Goal: Navigation & Orientation: Find specific page/section

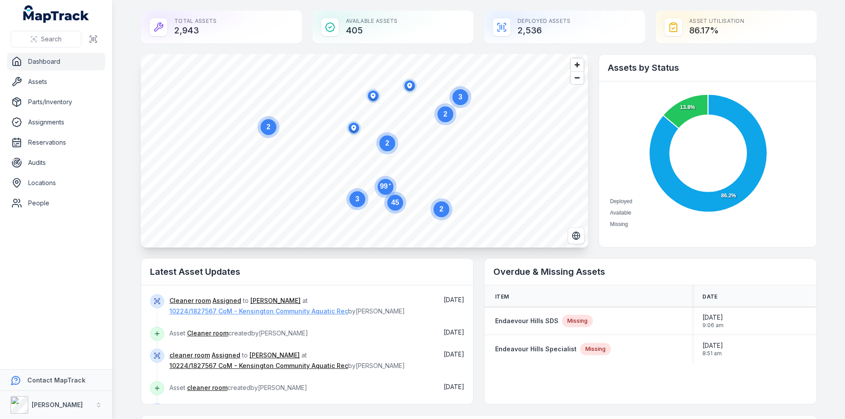
click at [248, 312] on link "10224/1827567 CoM - Kensington Community Aquatic Rec" at bounding box center [258, 311] width 179 height 9
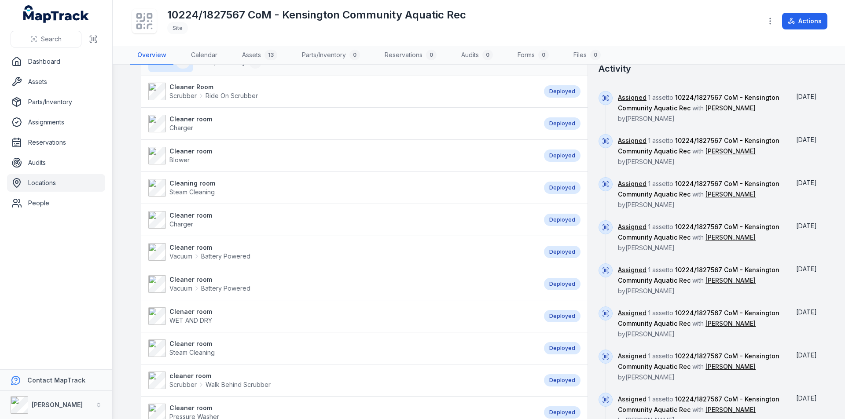
scroll to position [477, 0]
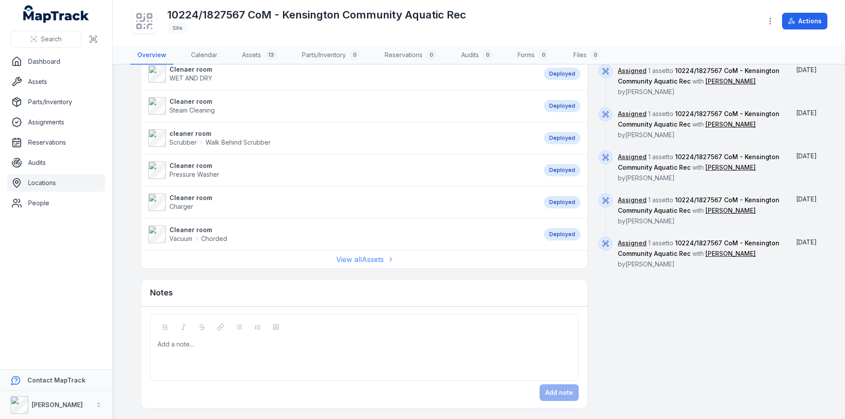
click at [363, 260] on link "View all Assets" at bounding box center [364, 259] width 56 height 11
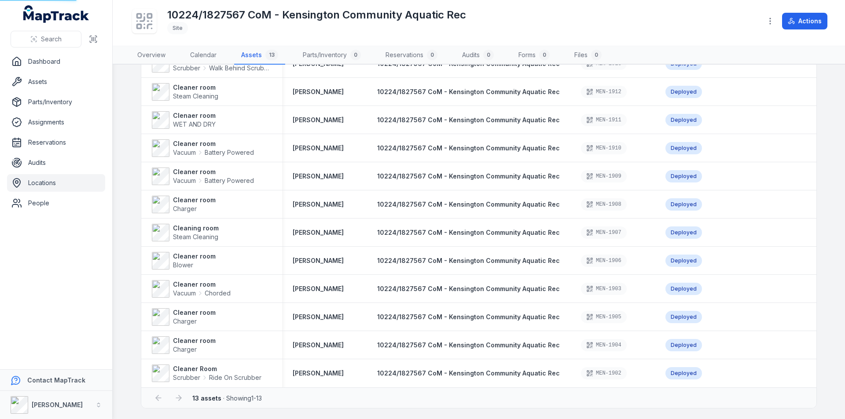
scroll to position [11, 0]
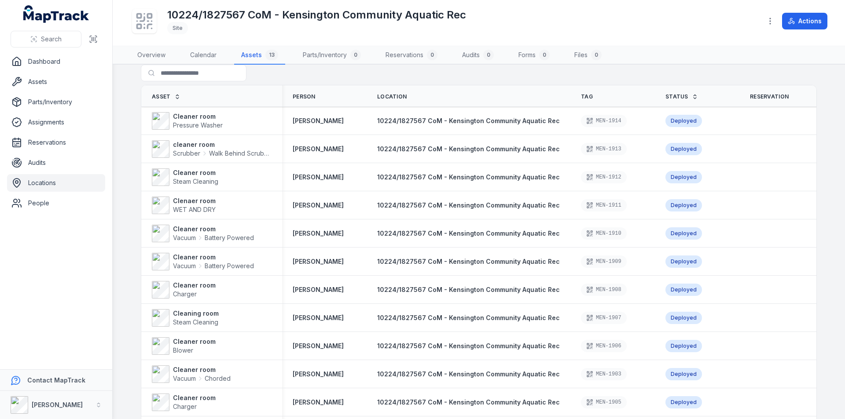
click at [673, 95] on span "Status" at bounding box center [676, 96] width 23 height 7
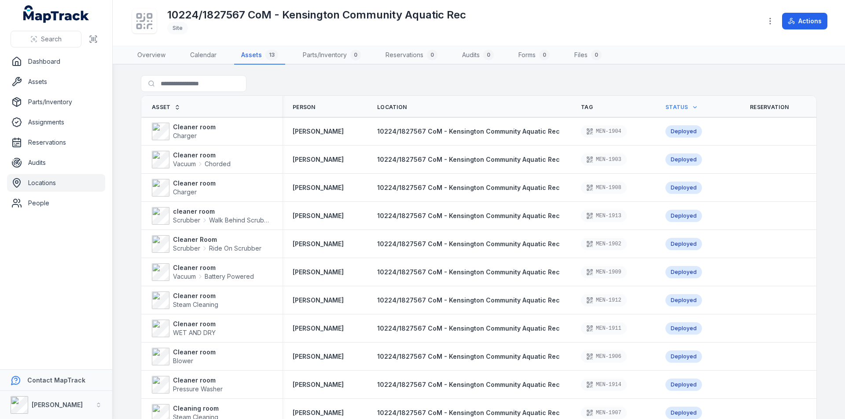
click at [692, 109] on icon at bounding box center [695, 107] width 6 height 6
click at [161, 106] on span "Asset" at bounding box center [161, 107] width 19 height 7
click at [739, 137] on td at bounding box center [781, 131] width 84 height 28
click at [238, 127] on strong "cleaner room" at bounding box center [222, 127] width 99 height 9
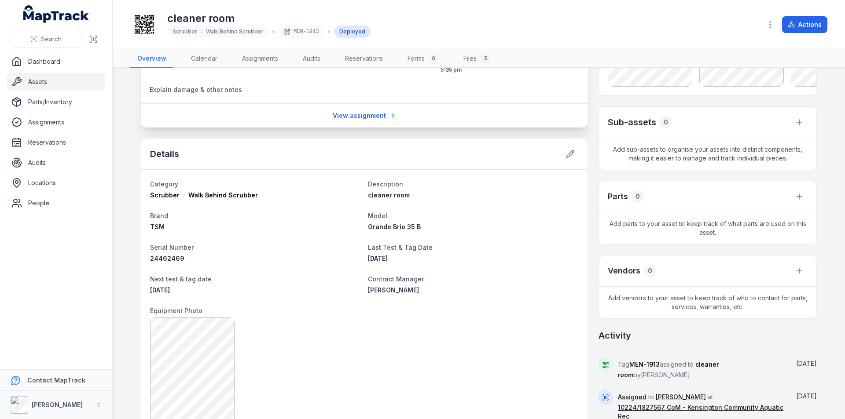
scroll to position [147, 0]
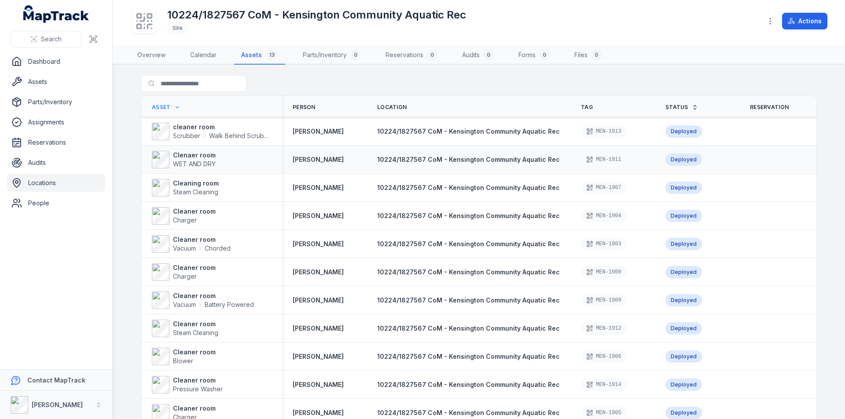
click at [251, 157] on div "Clenaer room WET AND DRY" at bounding box center [212, 160] width 120 height 18
click at [202, 158] on strong "Clenaer room" at bounding box center [194, 155] width 43 height 9
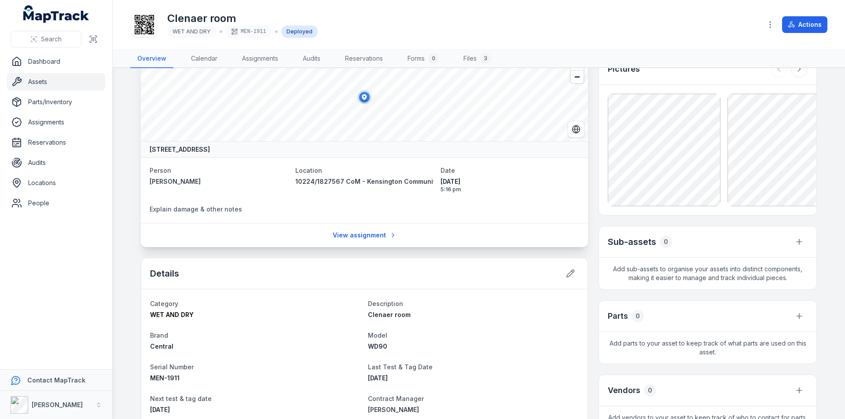
scroll to position [88, 0]
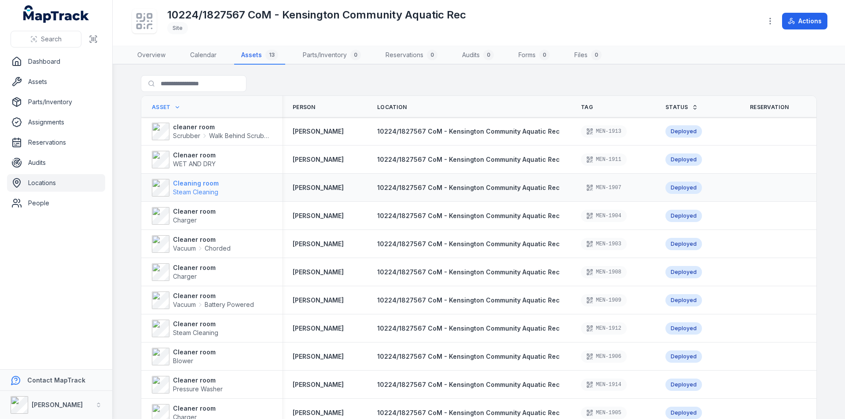
click at [199, 183] on strong "Cleaning room" at bounding box center [196, 183] width 46 height 9
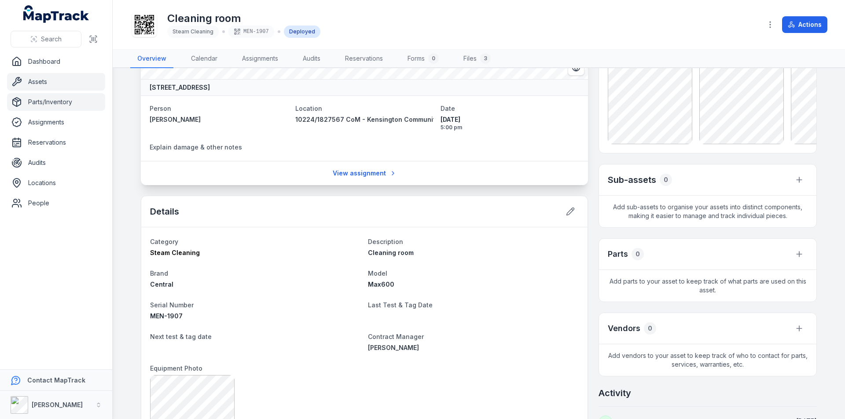
scroll to position [88, 0]
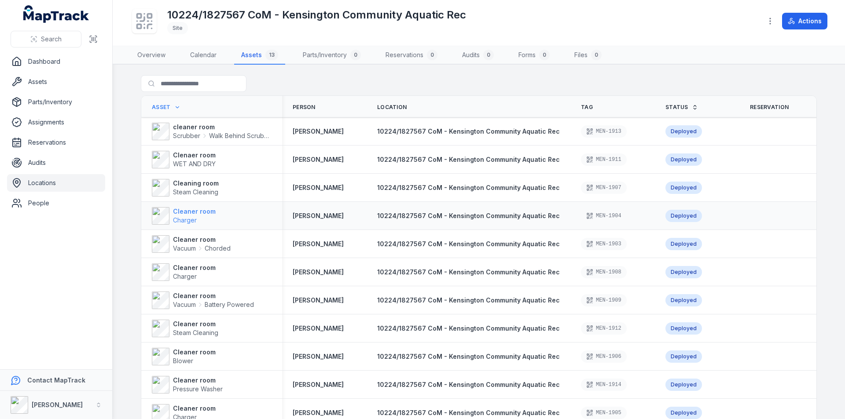
click at [184, 210] on strong "Cleaner room" at bounding box center [194, 211] width 43 height 9
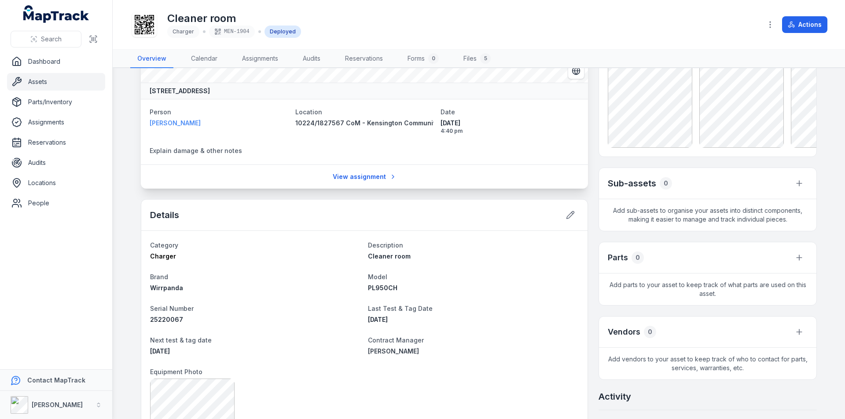
scroll to position [88, 0]
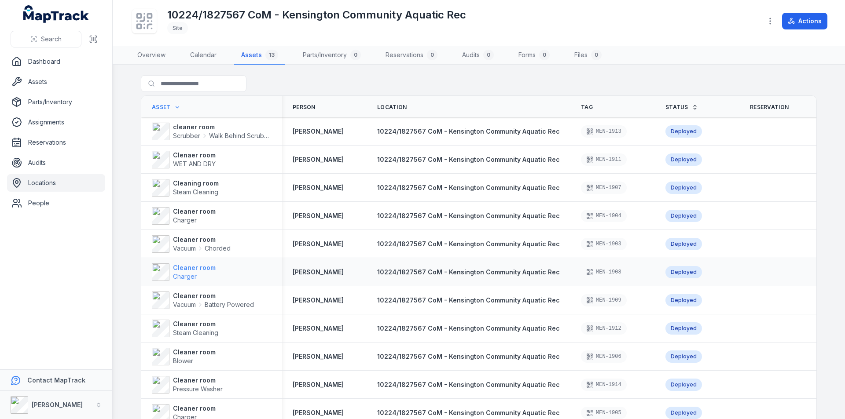
click at [200, 268] on strong "Cleaner room" at bounding box center [194, 268] width 43 height 9
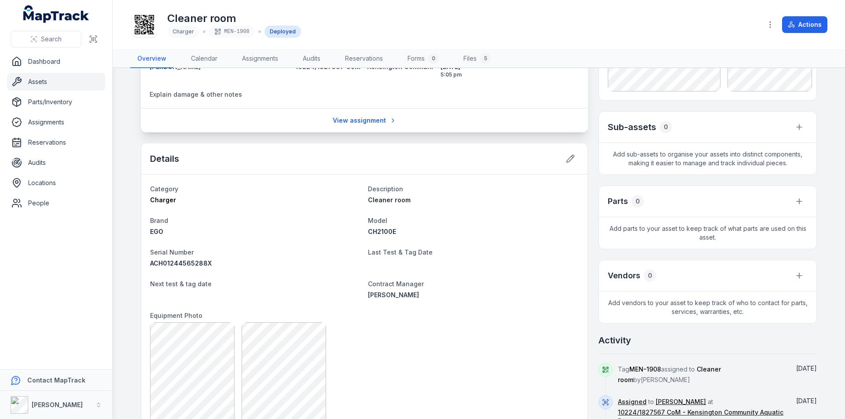
scroll to position [147, 0]
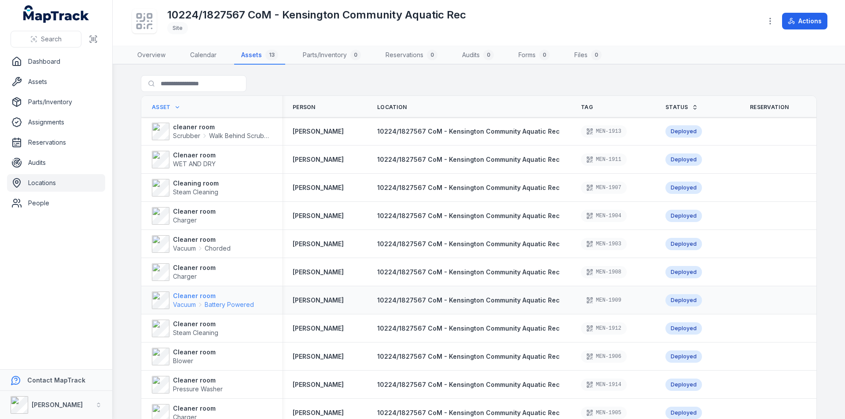
click at [208, 298] on strong "Cleaner room" at bounding box center [213, 296] width 81 height 9
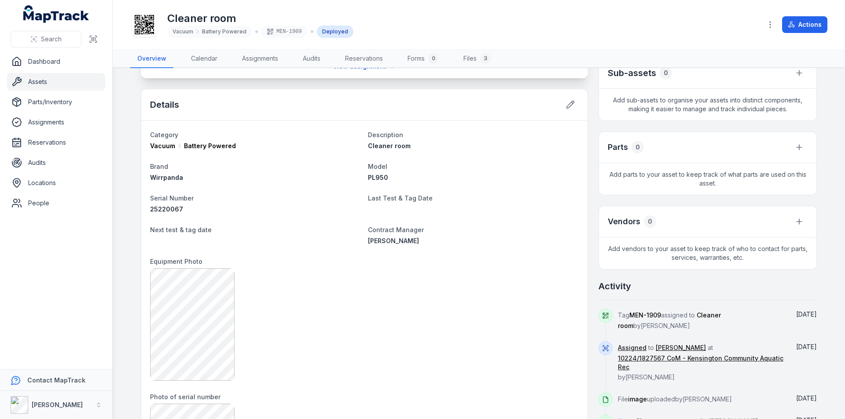
scroll to position [235, 0]
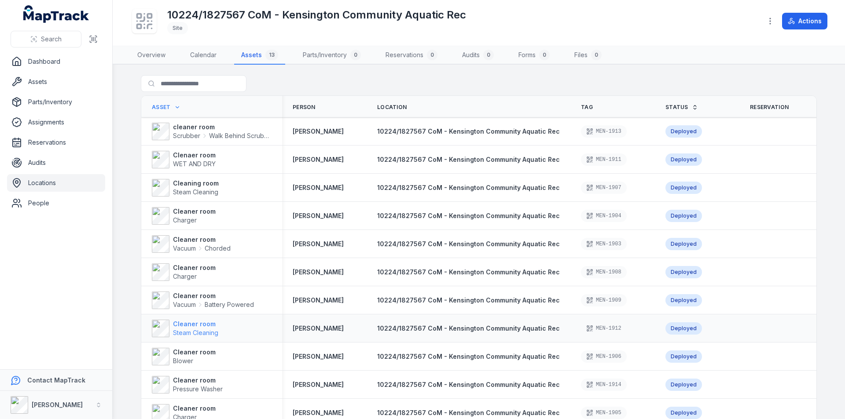
click at [209, 331] on span "Steam Cleaning" at bounding box center [195, 332] width 45 height 7
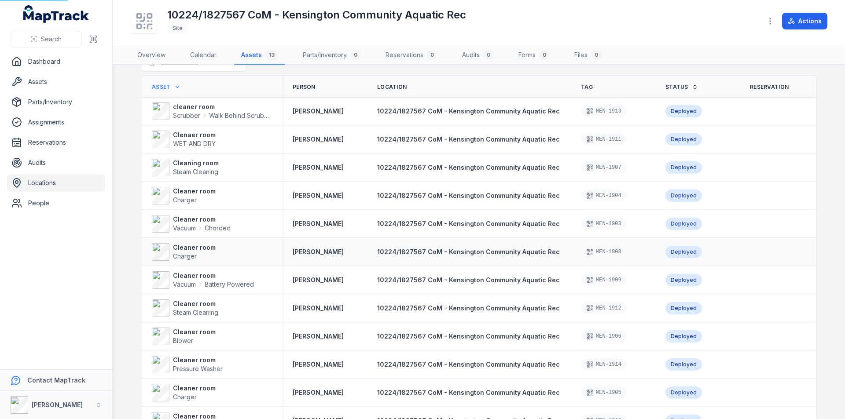
scroll to position [29, 0]
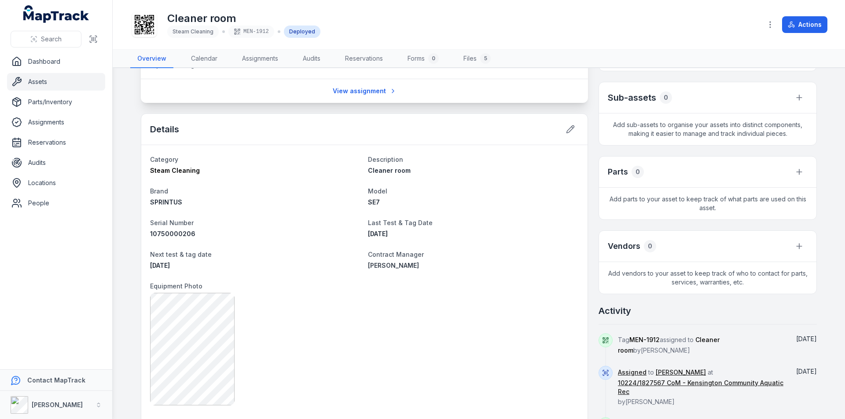
scroll to position [176, 0]
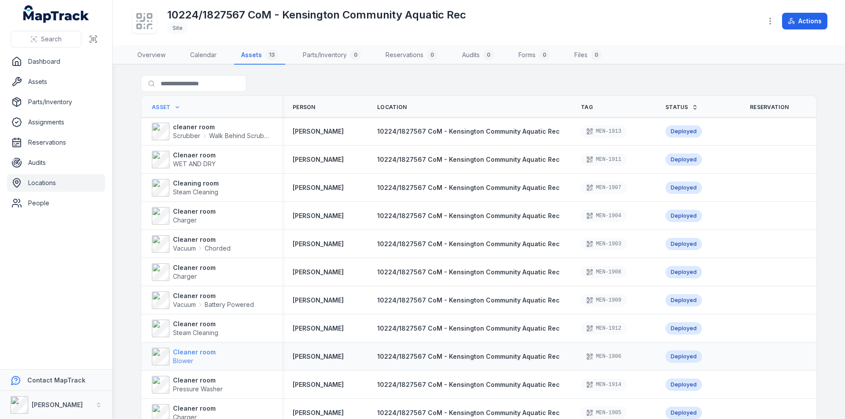
click at [198, 352] on strong "Cleaner room" at bounding box center [194, 352] width 43 height 9
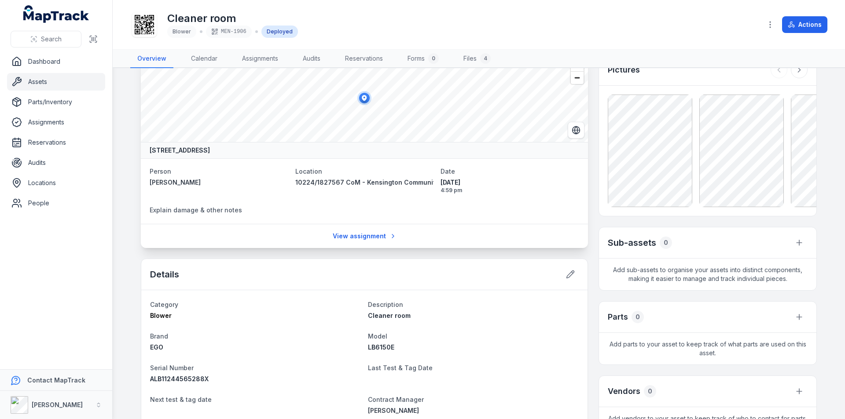
scroll to position [88, 0]
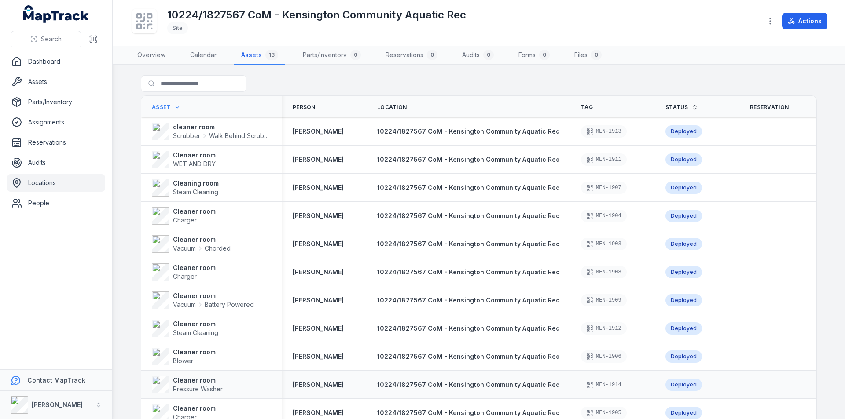
scroll to position [29, 0]
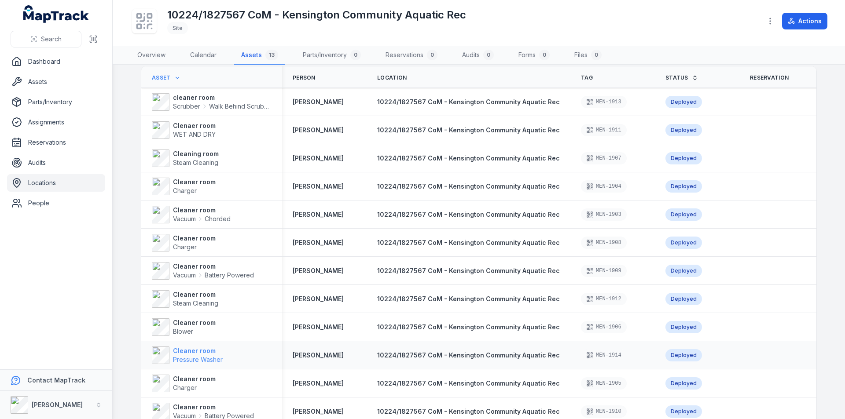
click at [198, 353] on strong "Cleaner room" at bounding box center [198, 351] width 50 height 9
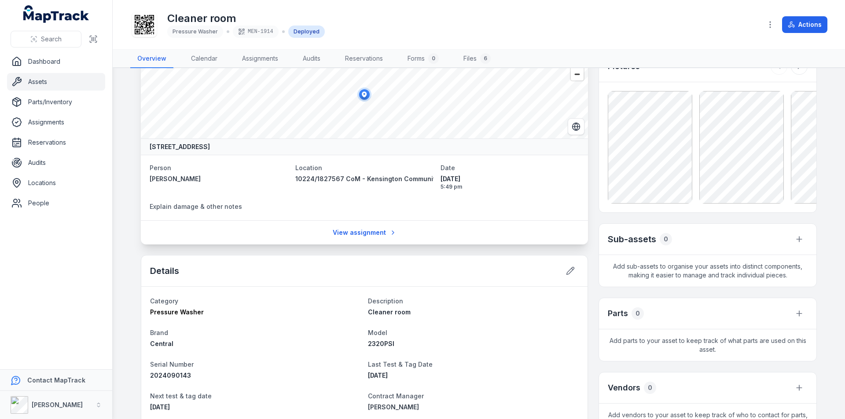
scroll to position [88, 0]
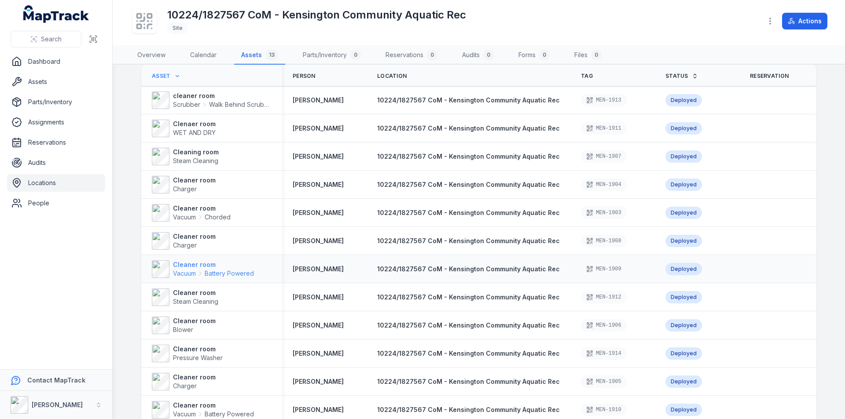
scroll to position [59, 0]
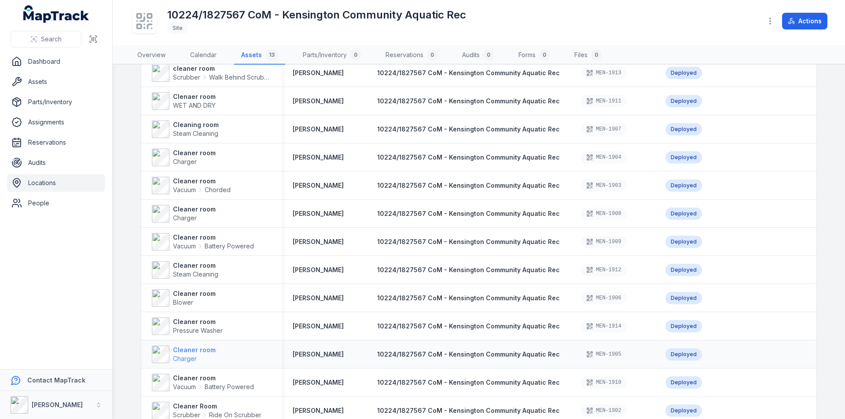
click at [188, 351] on strong "Cleaner room" at bounding box center [194, 350] width 43 height 9
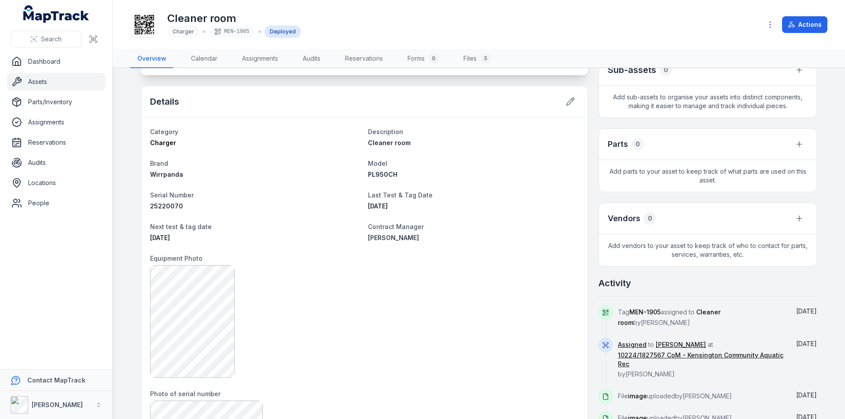
scroll to position [205, 0]
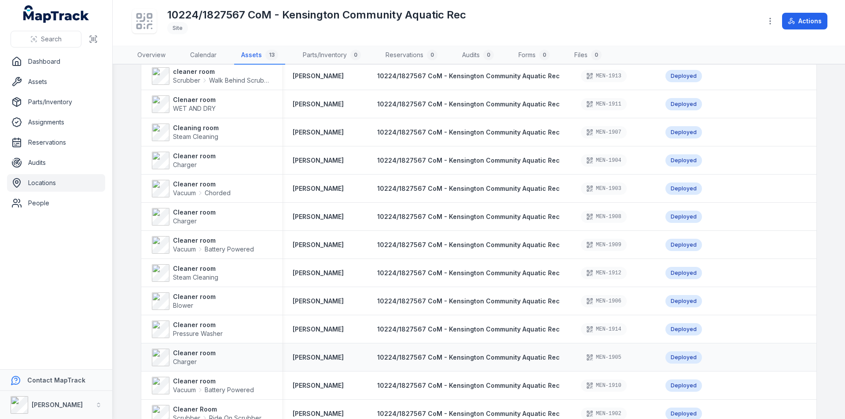
scroll to position [59, 0]
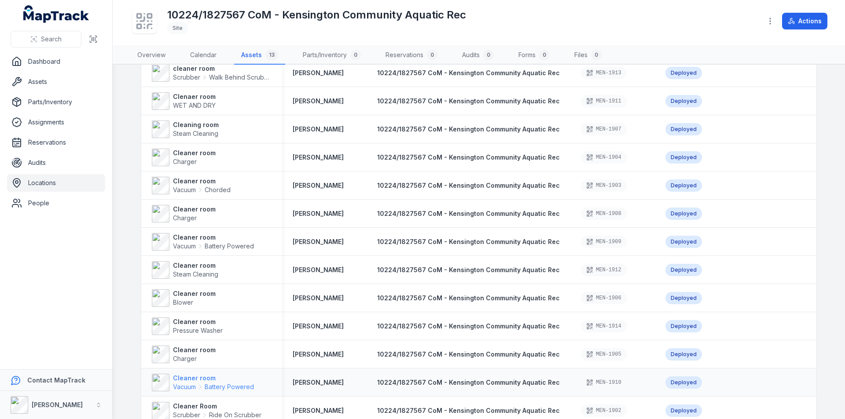
click at [198, 376] on strong "Cleaner room" at bounding box center [213, 378] width 81 height 9
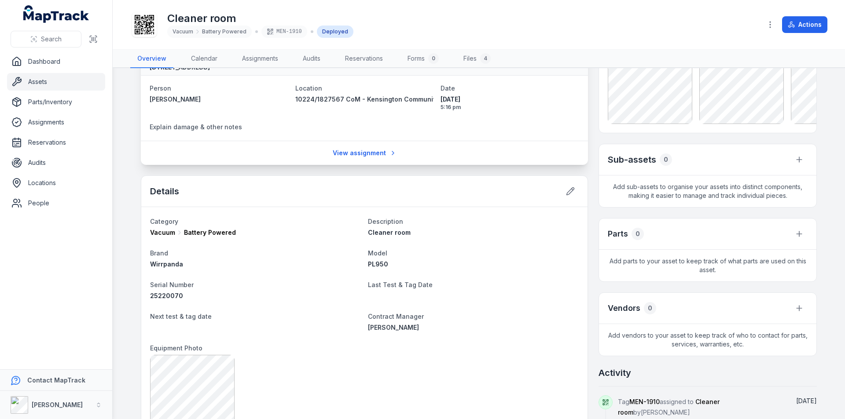
scroll to position [117, 0]
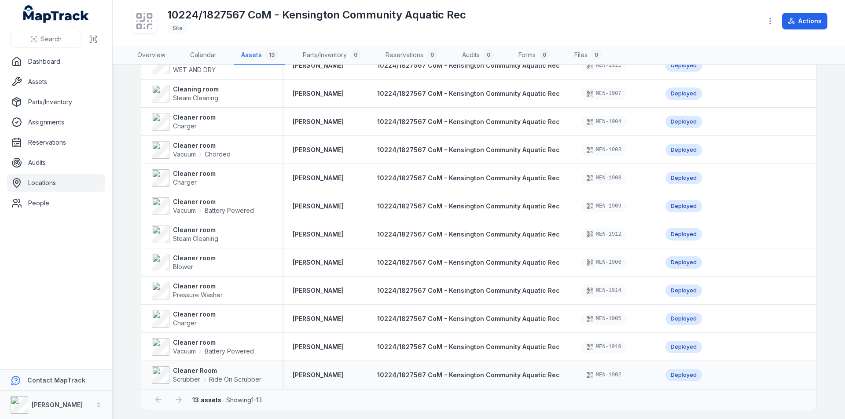
scroll to position [99, 0]
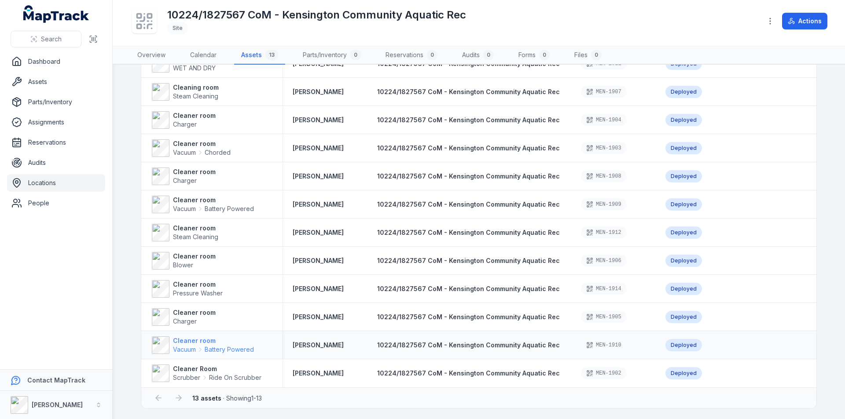
click at [203, 338] on strong "Cleaner room" at bounding box center [213, 341] width 81 height 9
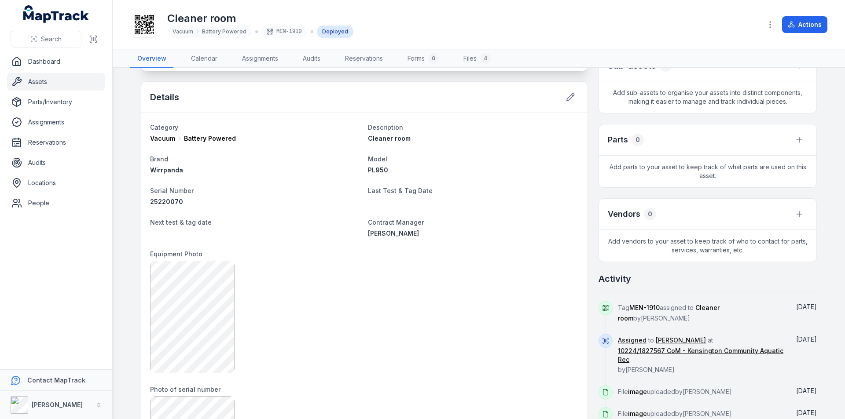
scroll to position [205, 0]
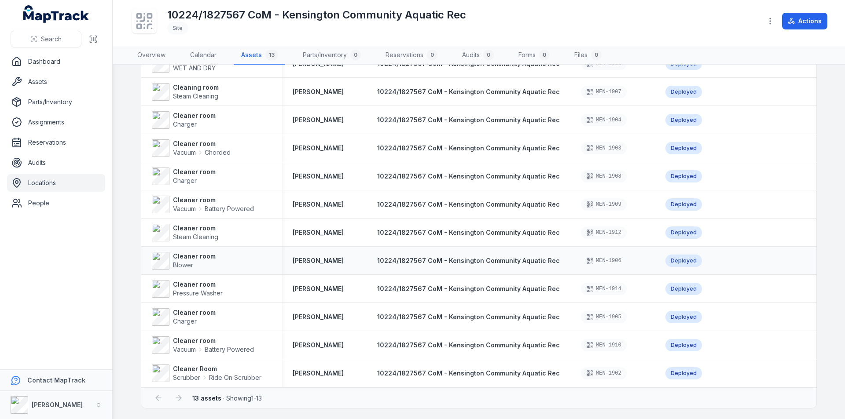
scroll to position [99, 0]
click at [199, 367] on strong "Cleaner Room" at bounding box center [217, 369] width 88 height 9
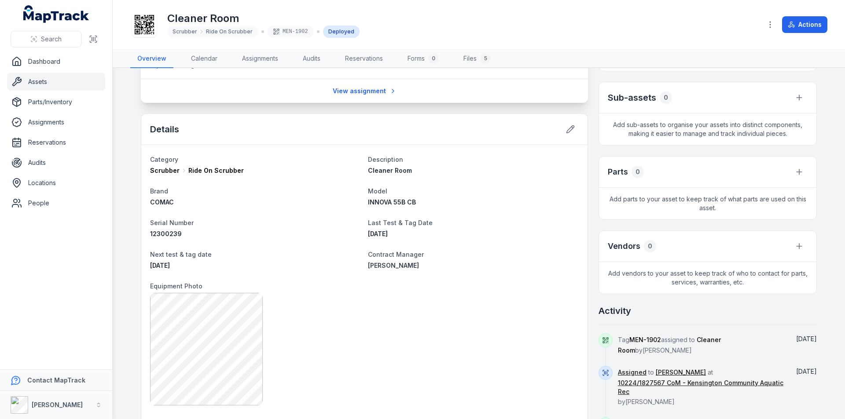
scroll to position [176, 0]
